Goal: Information Seeking & Learning: Learn about a topic

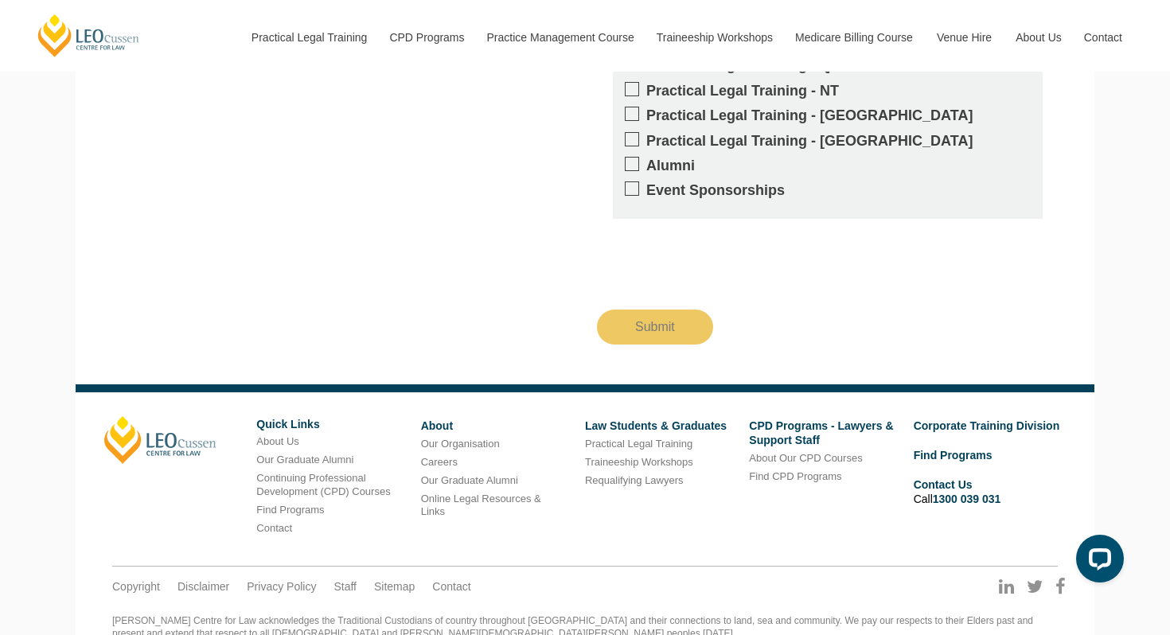
scroll to position [1612, 0]
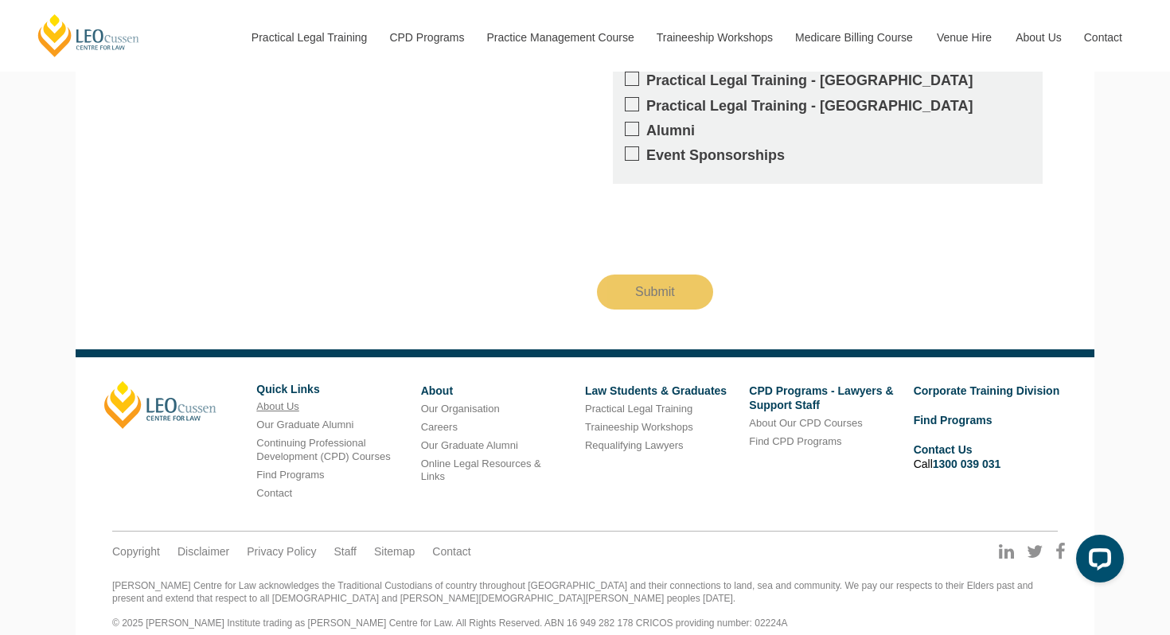
click at [271, 400] on link "About Us" at bounding box center [277, 406] width 42 height 12
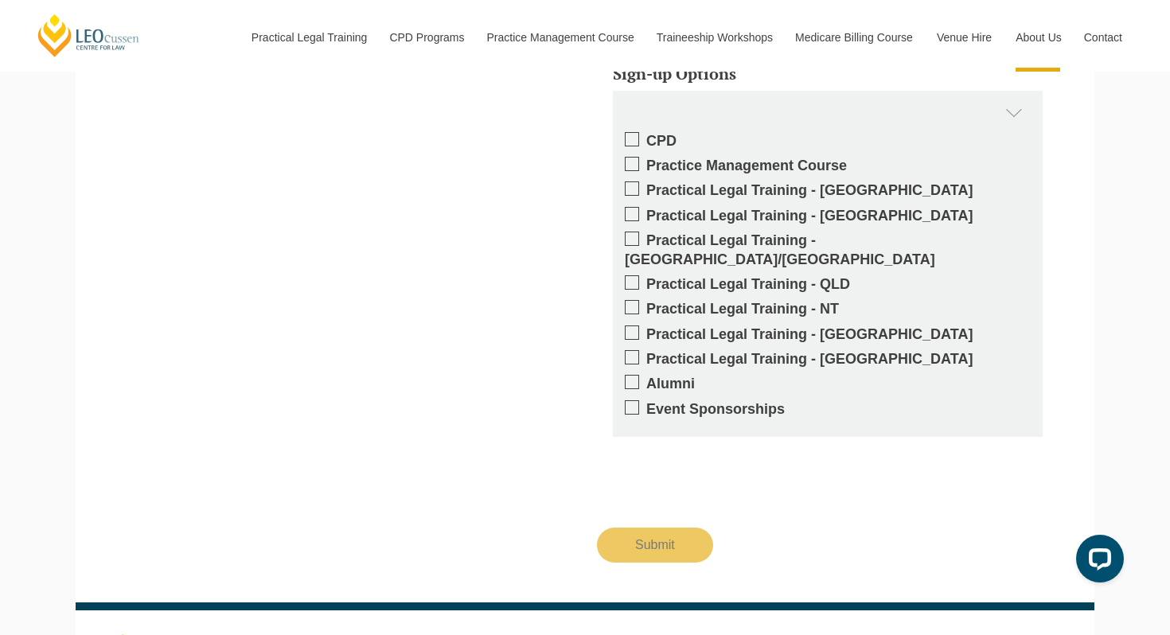
scroll to position [2309, 0]
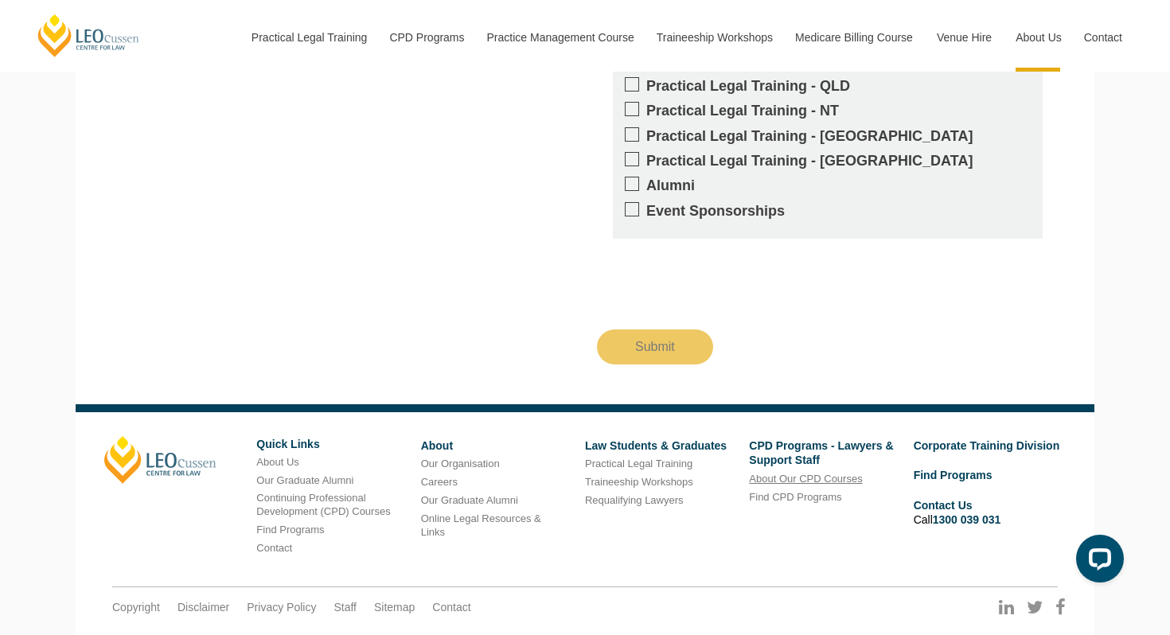
click at [799, 473] on link "About Our CPD Courses" at bounding box center [805, 479] width 113 height 12
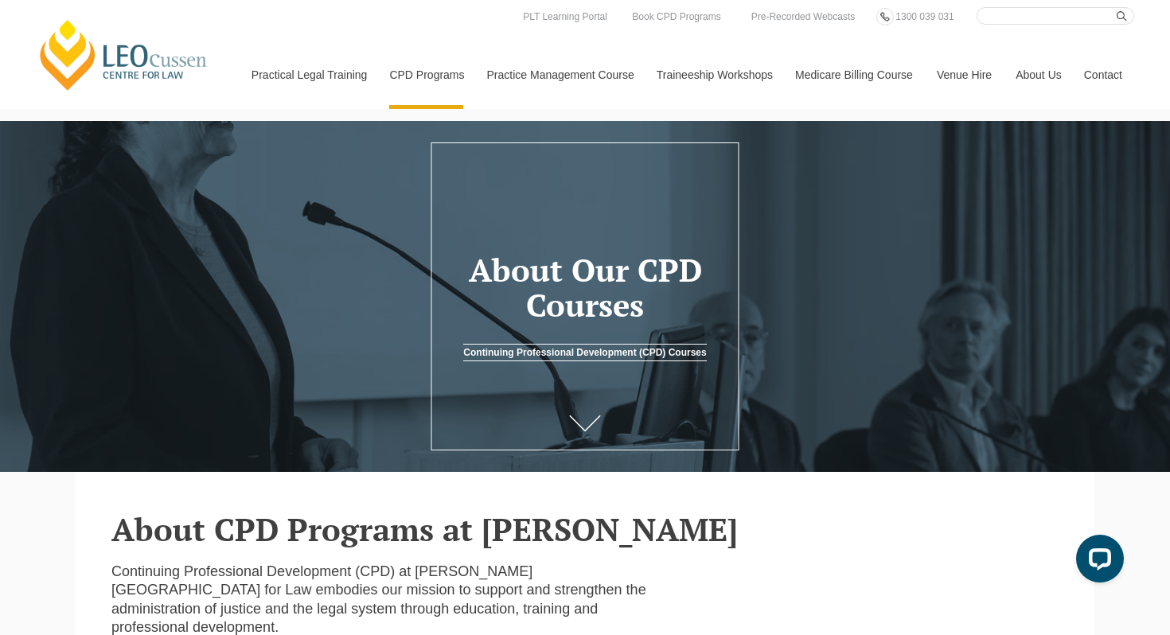
click at [605, 352] on link "Continuing Professional Development (CPD) Courses" at bounding box center [584, 353] width 243 height 18
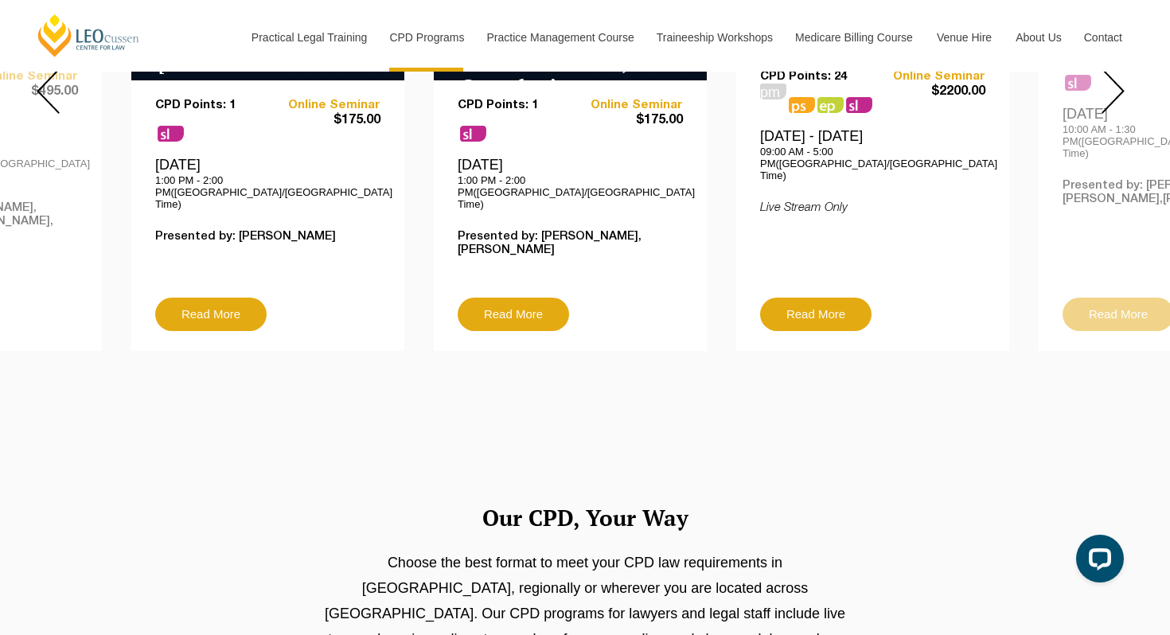
scroll to position [753, 0]
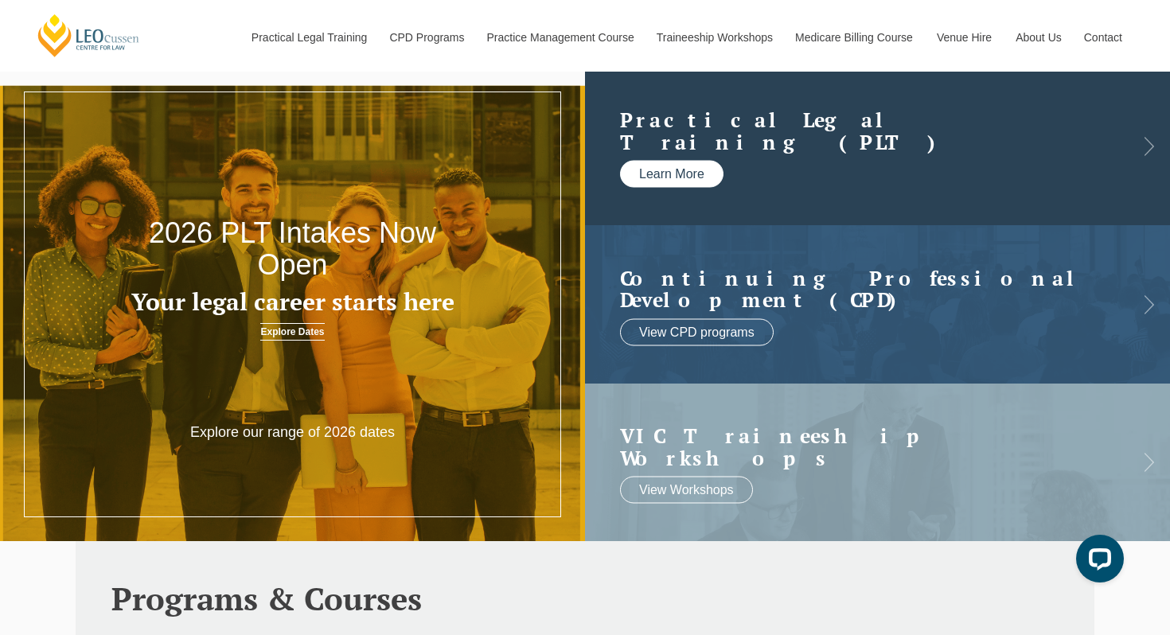
scroll to position [56, 0]
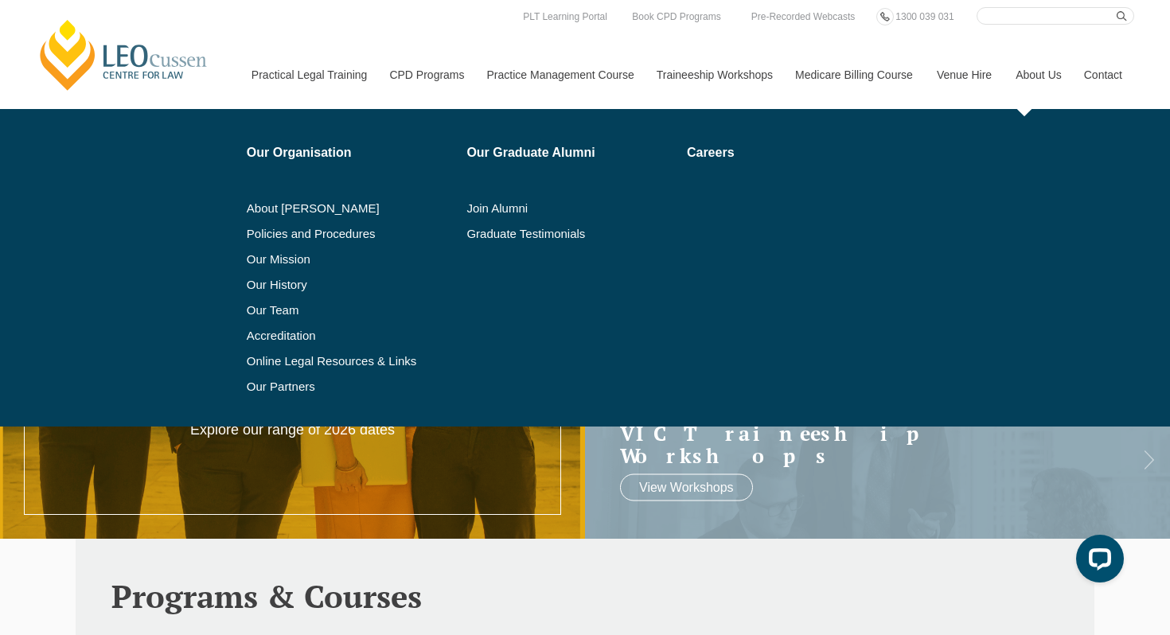
click at [1045, 75] on link "About Us" at bounding box center [1037, 75] width 68 height 68
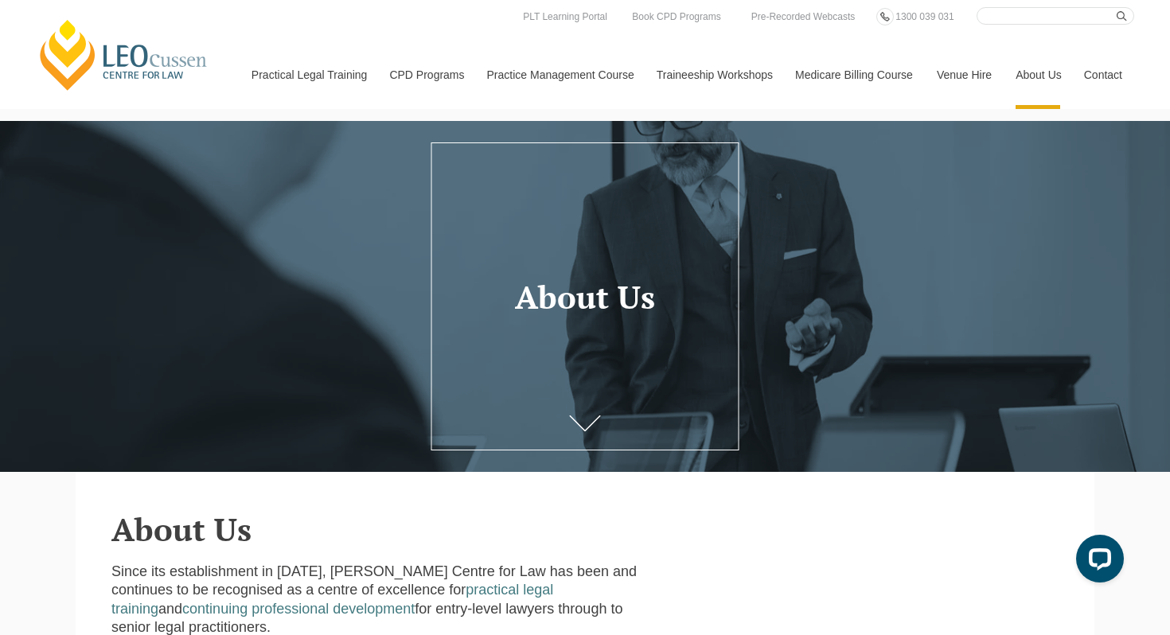
click at [142, 64] on link "[PERSON_NAME] Centre for Law" at bounding box center [124, 55] width 176 height 75
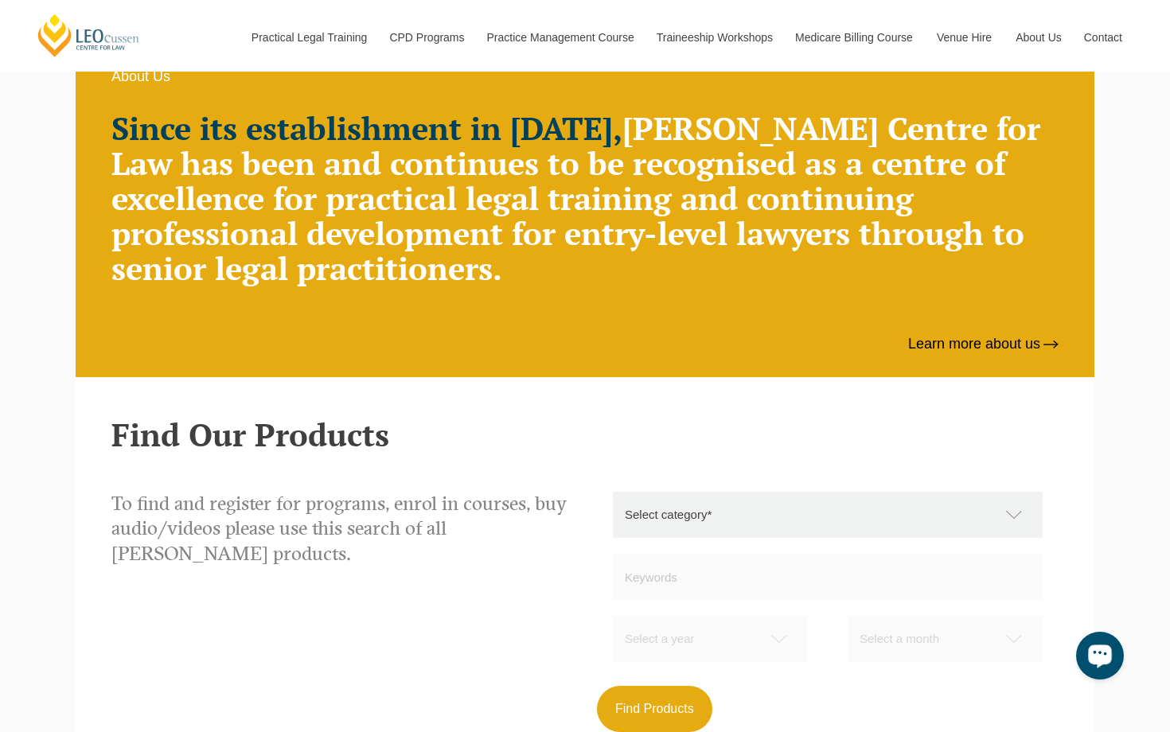
scroll to position [979, 0]
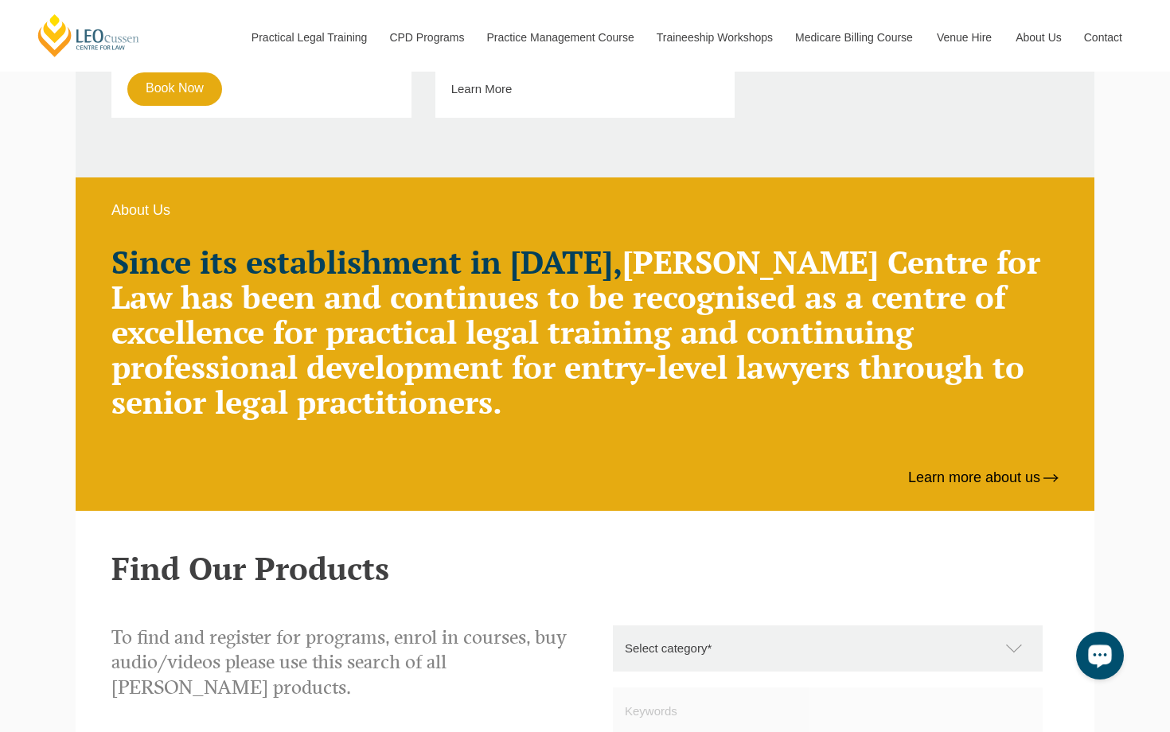
click at [511, 401] on h2 "Since its establishment in 1972, Leo Cussen Centre for Law has been and continu…" at bounding box center [584, 331] width 947 height 175
click at [940, 484] on link "Learn more about us" at bounding box center [983, 478] width 150 height 18
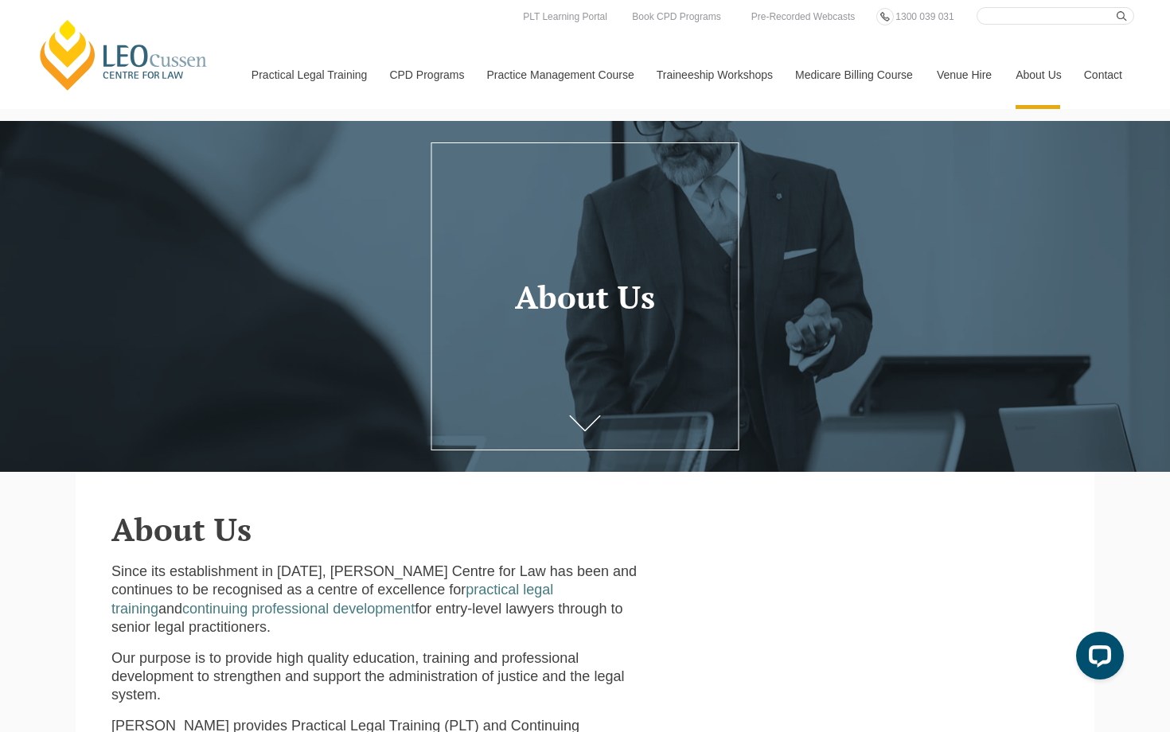
click at [945, 71] on link "Venue Hire" at bounding box center [964, 75] width 79 height 68
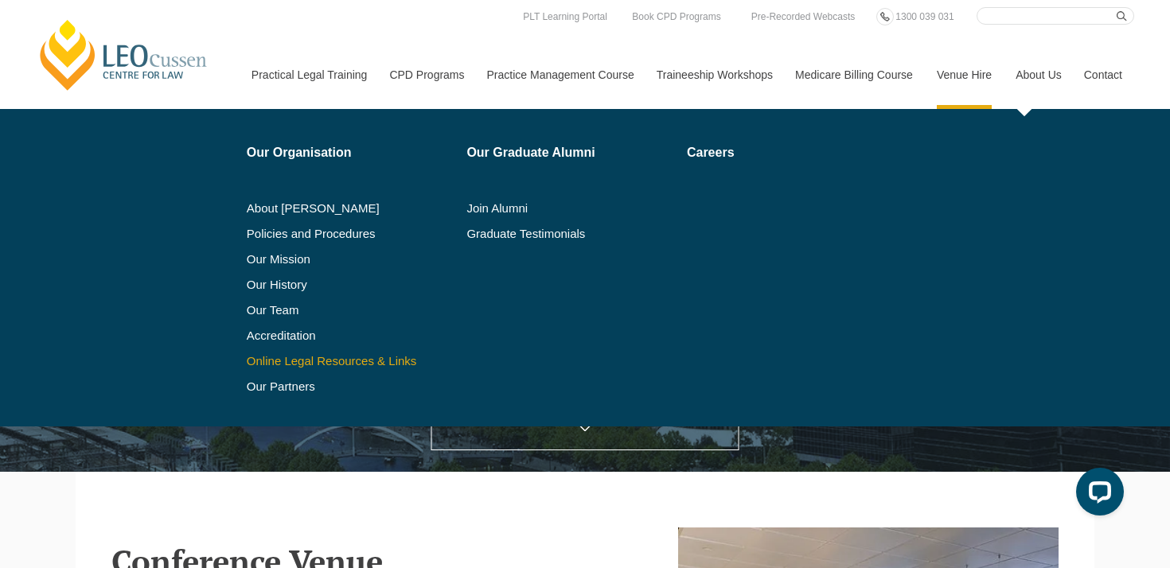
click at [325, 360] on link "Online Legal Resources & Links" at bounding box center [351, 361] width 209 height 13
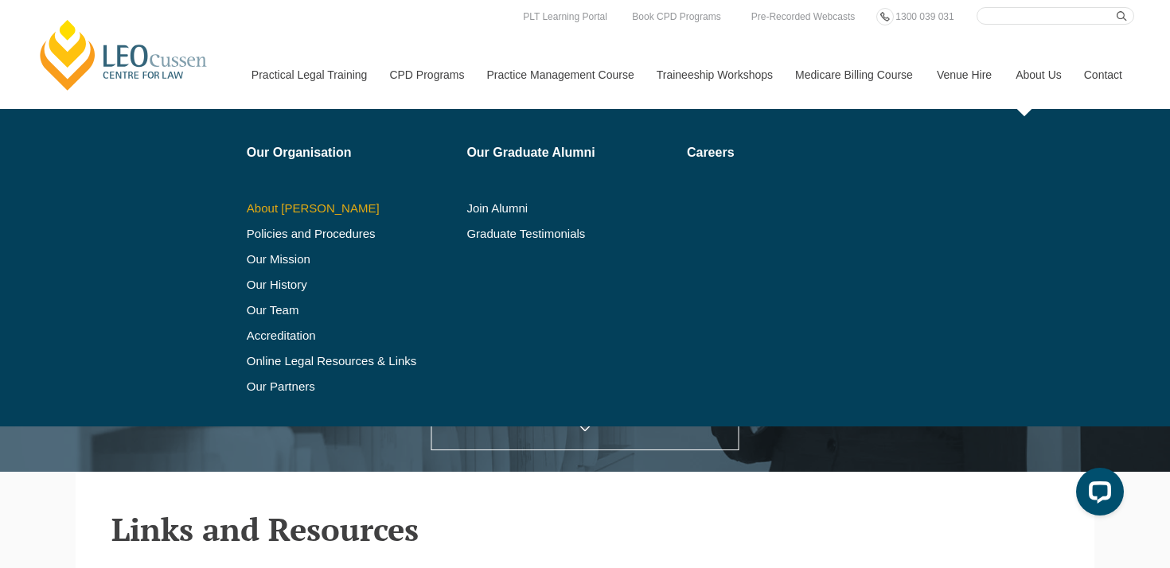
click at [288, 210] on link "About [PERSON_NAME]" at bounding box center [351, 208] width 209 height 13
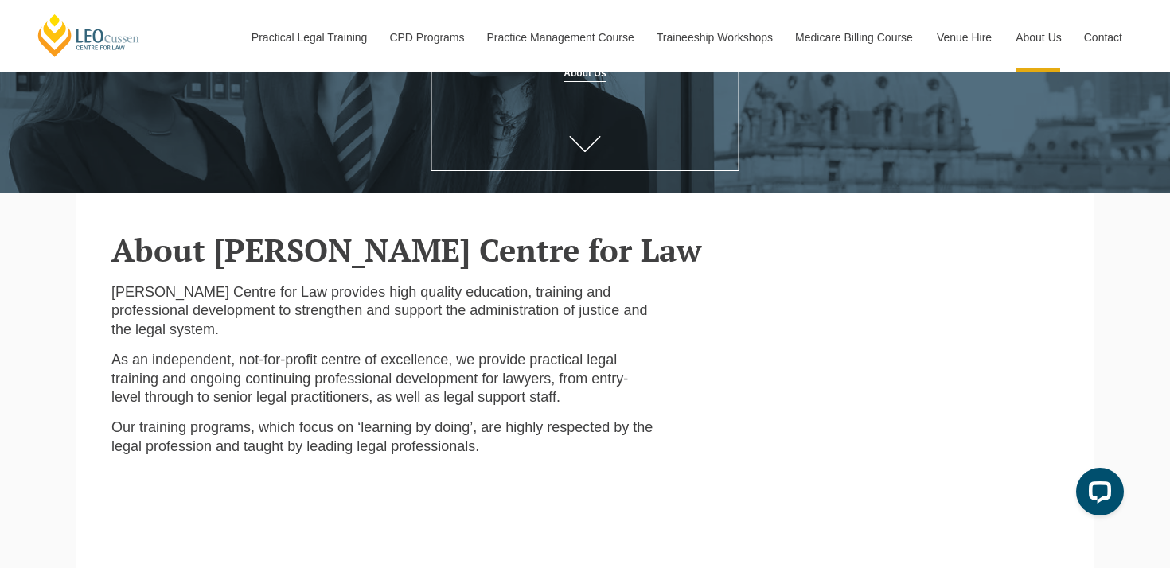
scroll to position [278, 0]
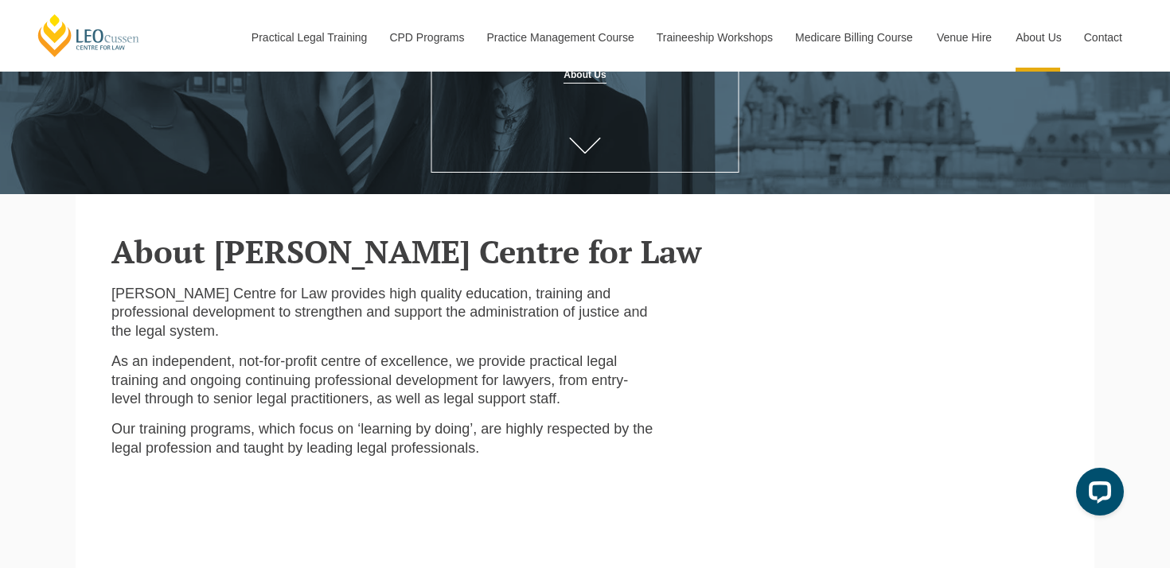
click at [418, 434] on p "Our training programs, which focus on ‘learning by doing’, are highly respected…" at bounding box center [382, 438] width 543 height 37
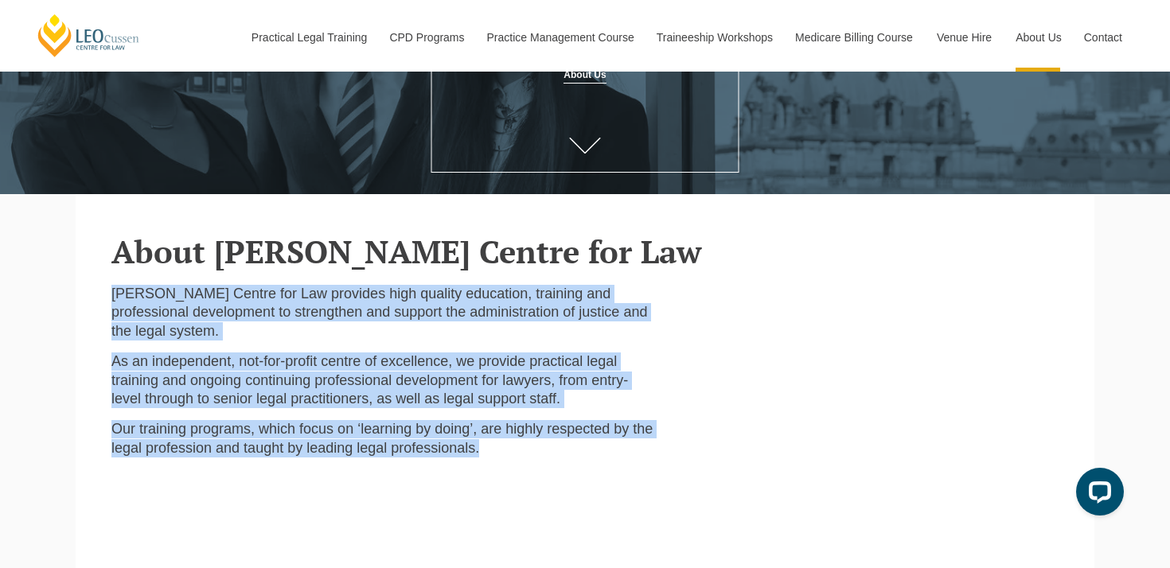
drag, startPoint x: 418, startPoint y: 434, endPoint x: 110, endPoint y: 299, distance: 336.1
click at [110, 298] on div "[PERSON_NAME] Centre for Law provides high quality education, training and prof…" at bounding box center [382, 453] width 567 height 337
copy div "[PERSON_NAME] Centre for Law provides high quality education, training and prof…"
